Goal: Check status: Check status

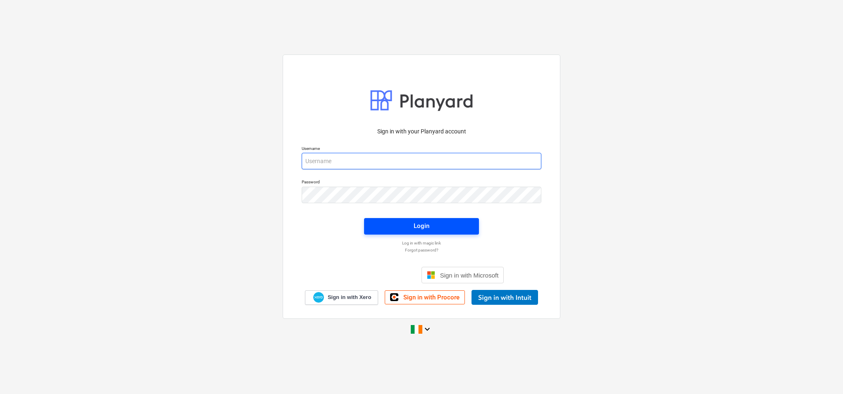
type input "[PERSON_NAME][EMAIL_ADDRESS][PERSON_NAME][DOMAIN_NAME]"
click at [421, 223] on div "Login" at bounding box center [422, 226] width 16 height 11
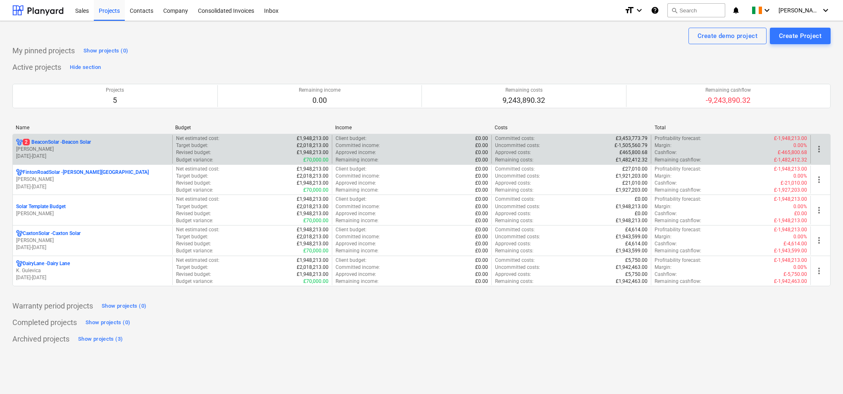
click at [278, 147] on div "Target budget : £2,018,213.00" at bounding box center [252, 145] width 152 height 7
click at [47, 143] on p "2 BeaconSolar - Beacon Solar" at bounding box center [57, 142] width 68 height 7
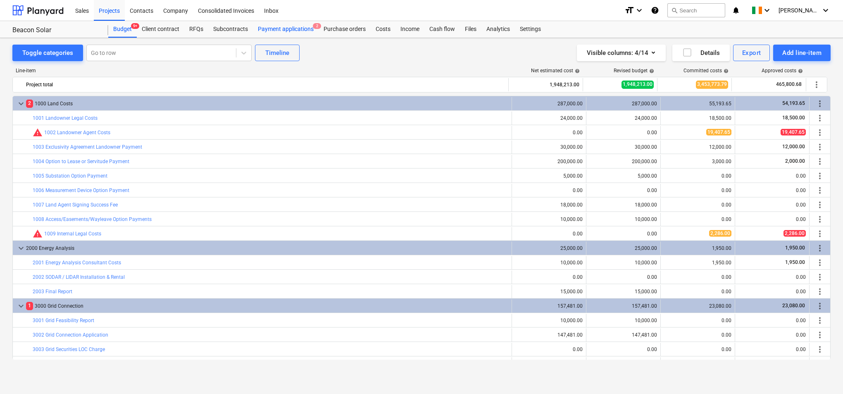
click at [289, 28] on div "Payment applications 2" at bounding box center [286, 29] width 66 height 17
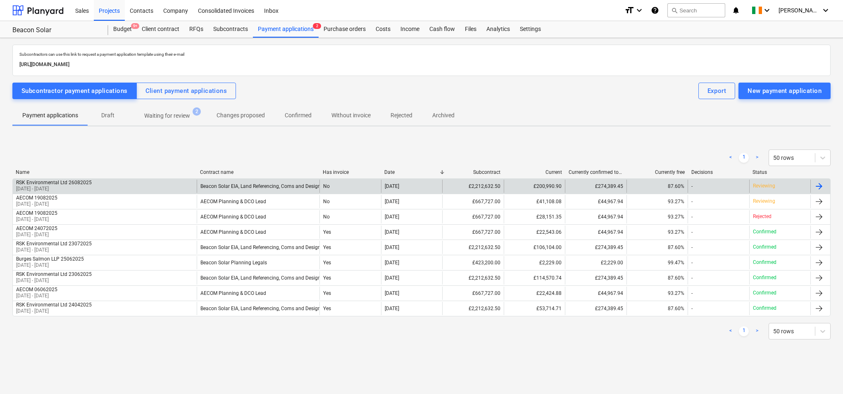
click at [477, 187] on div "£2,212,632.50" at bounding box center [472, 186] width 61 height 13
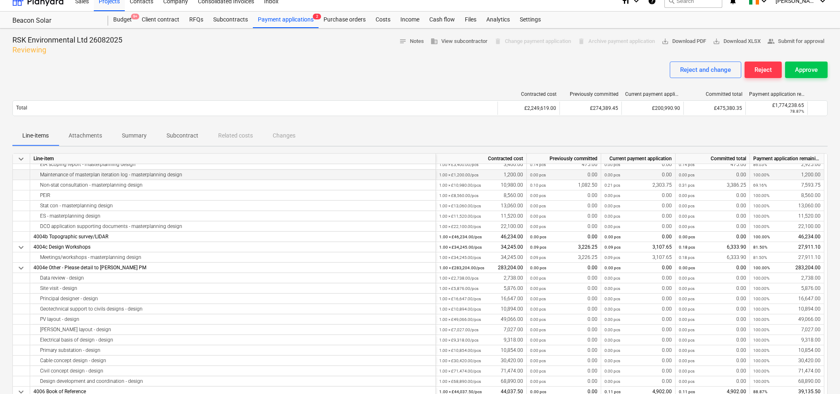
scroll to position [1873, 0]
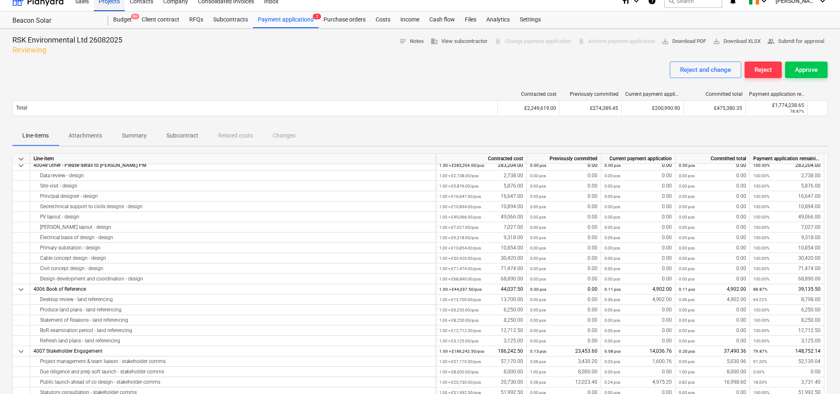
click at [119, 19] on div "Budget 9+" at bounding box center [122, 20] width 29 height 17
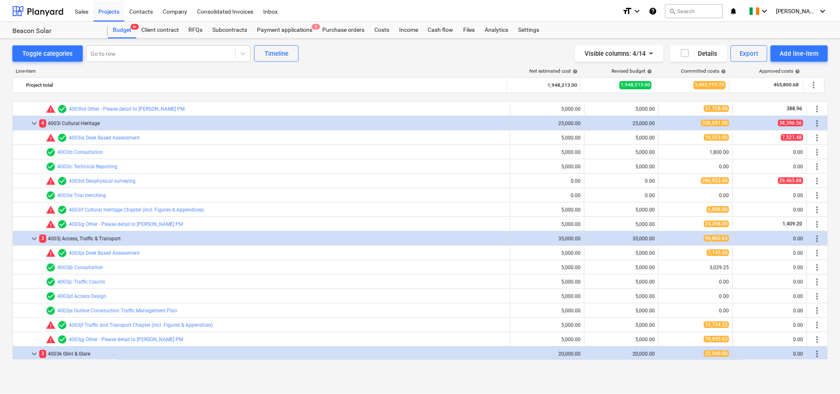
scroll to position [991, 0]
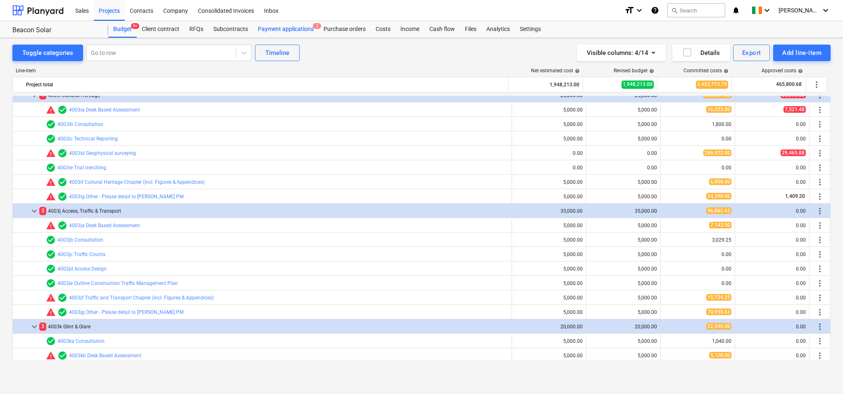
click at [293, 27] on div "Payment applications 2" at bounding box center [286, 29] width 66 height 17
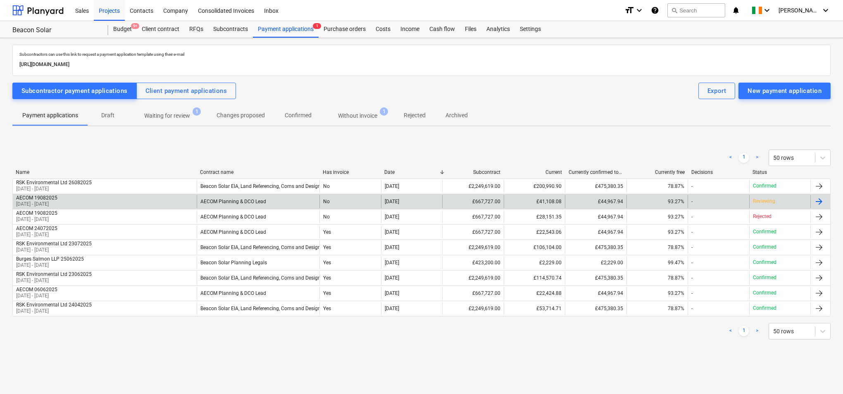
click at [610, 199] on div "£44,967.94" at bounding box center [595, 201] width 61 height 13
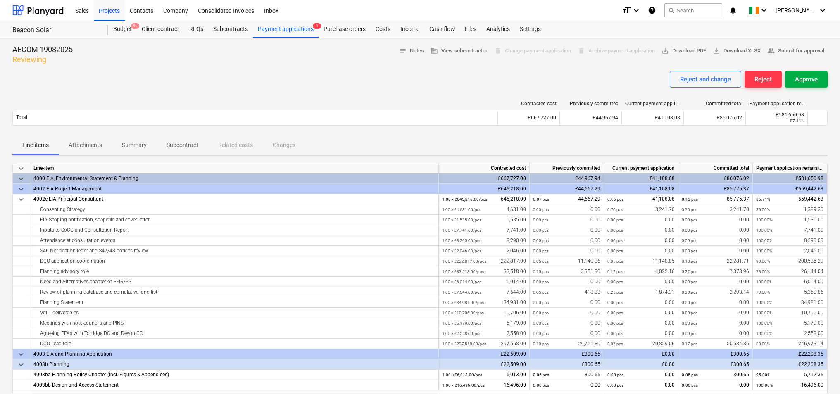
click at [805, 78] on div "Approve" at bounding box center [806, 79] width 23 height 11
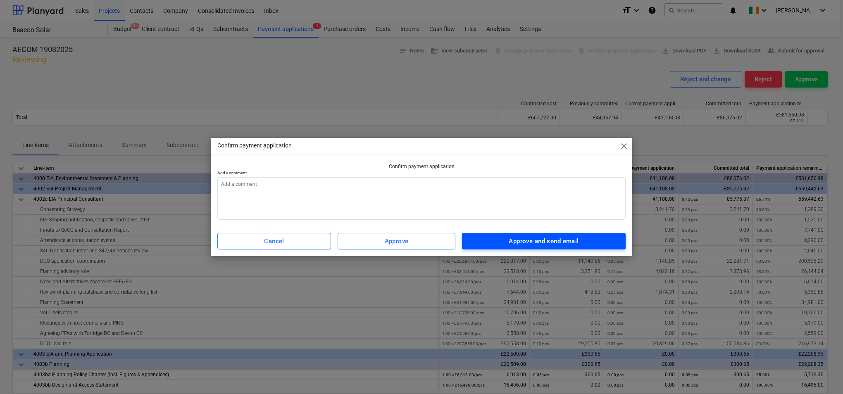
click at [522, 242] on div "Approve and send email" at bounding box center [544, 241] width 70 height 11
type textarea "x"
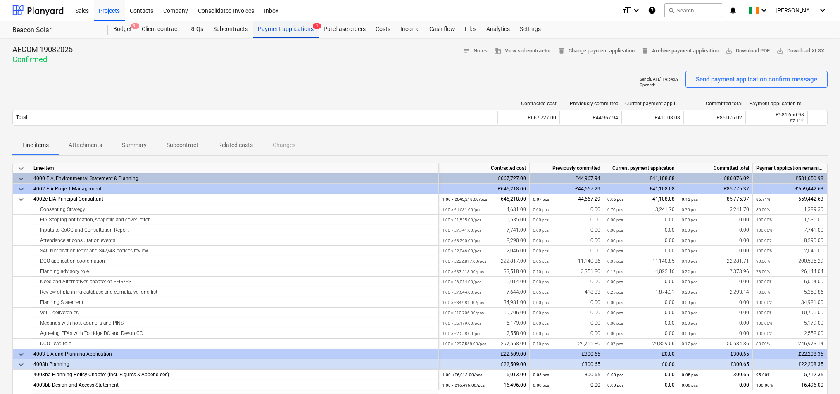
click at [285, 27] on div "Payment applications 1" at bounding box center [286, 29] width 66 height 17
